Goal: Navigation & Orientation: Find specific page/section

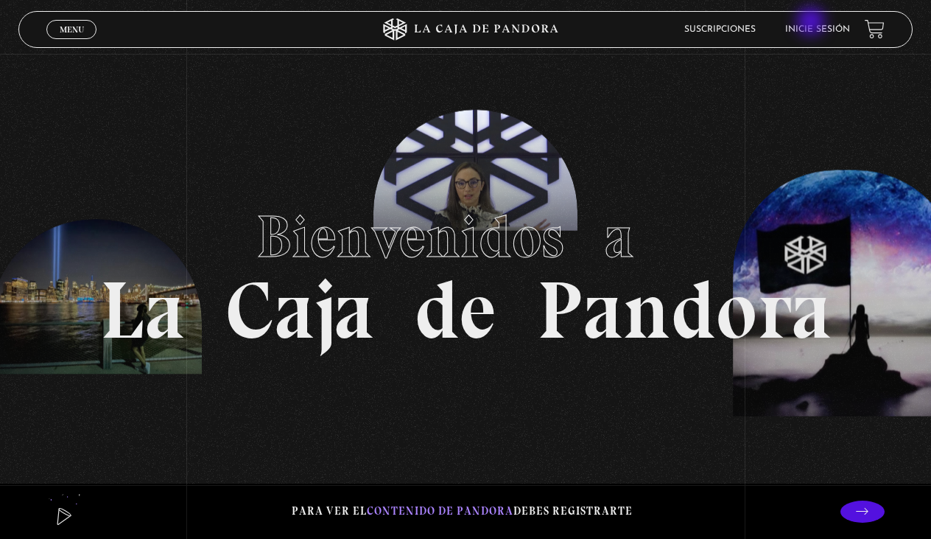
click at [813, 23] on li "Inicie sesión" at bounding box center [817, 29] width 65 height 23
click at [815, 30] on link "Inicie sesión" at bounding box center [817, 29] width 65 height 9
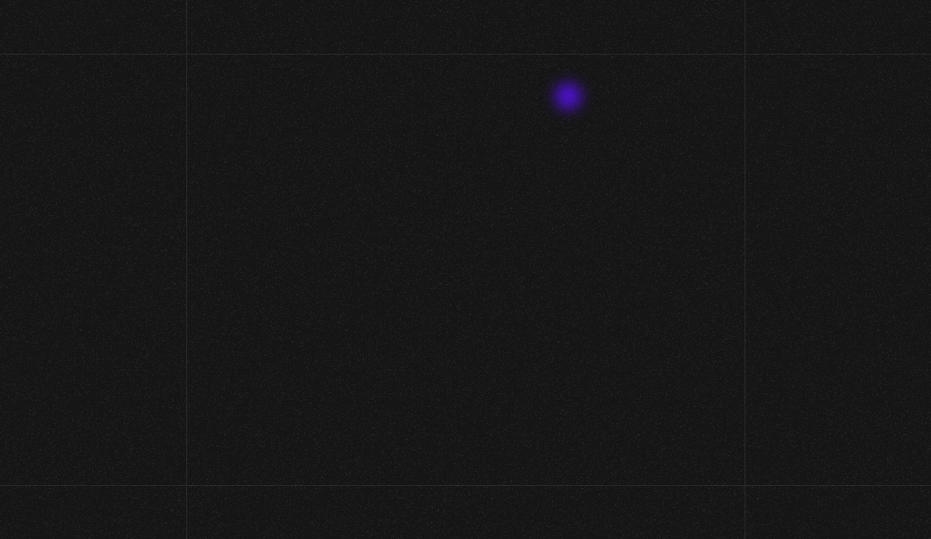
click at [570, 98] on span "Iniciar" at bounding box center [465, 115] width 894 height 59
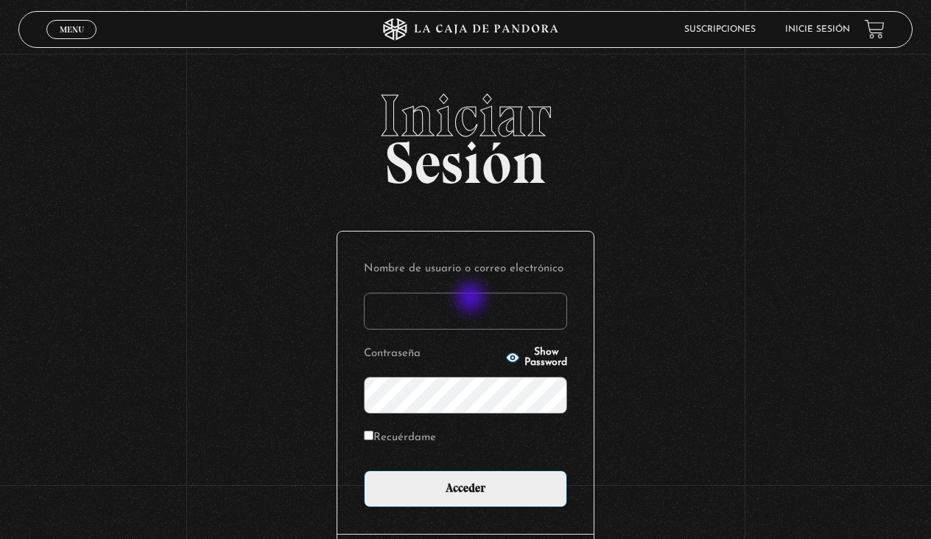
click at [472, 298] on input "Nombre de usuario o correo electrónico" at bounding box center [465, 311] width 203 height 37
type input "amandav1261@gmail.com"
click at [466, 486] on input "Acceder" at bounding box center [465, 488] width 203 height 37
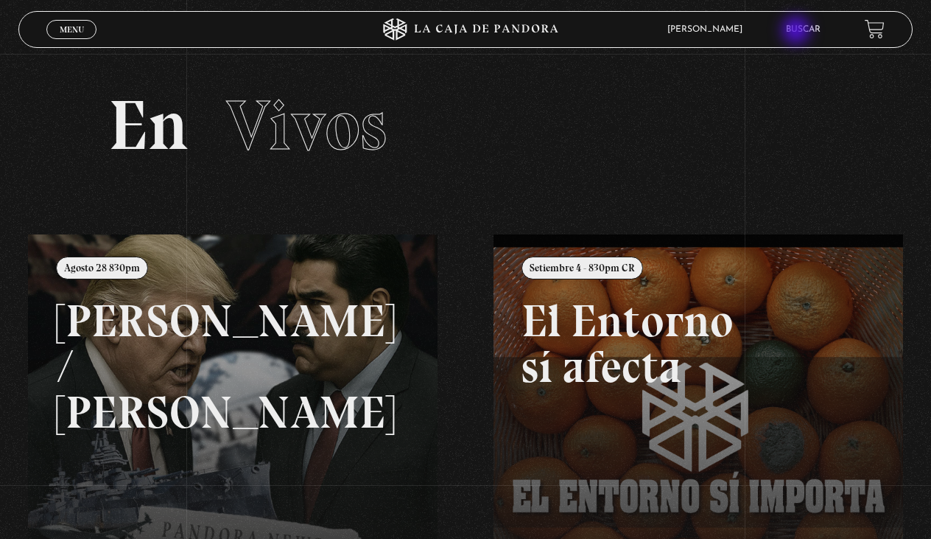
click at [798, 32] on link "Buscar" at bounding box center [803, 29] width 35 height 9
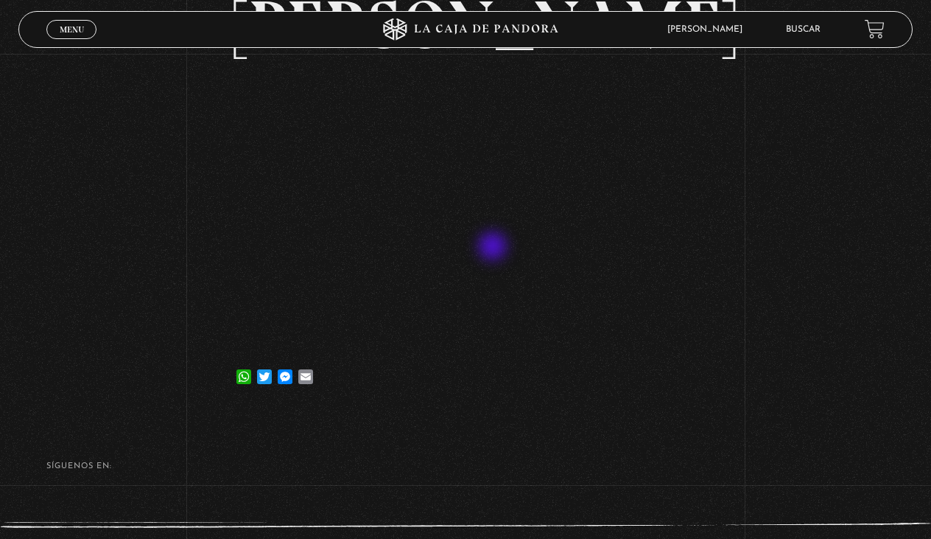
scroll to position [146, 0]
